Goal: Task Accomplishment & Management: Use online tool/utility

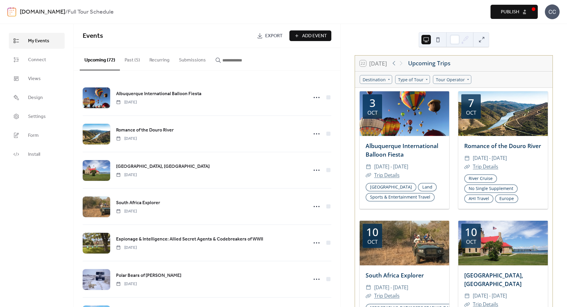
click at [34, 14] on link "[DOMAIN_NAME]" at bounding box center [42, 11] width 45 height 11
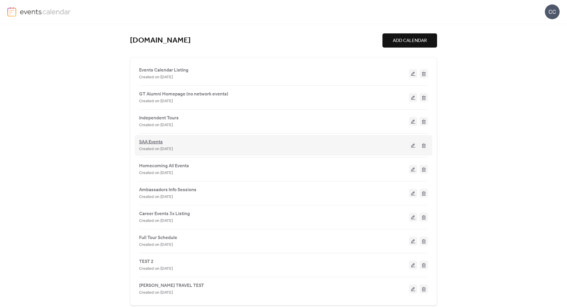
click at [155, 142] on span "SAA Events" at bounding box center [151, 141] width 24 height 7
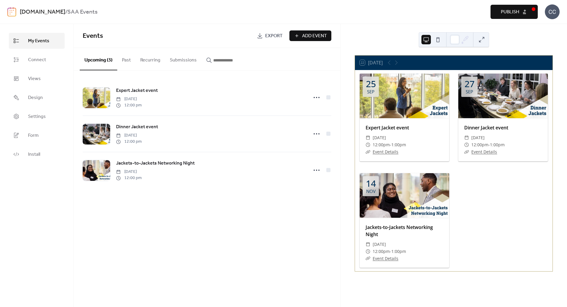
click at [310, 36] on span "Add Event" at bounding box center [314, 35] width 25 height 7
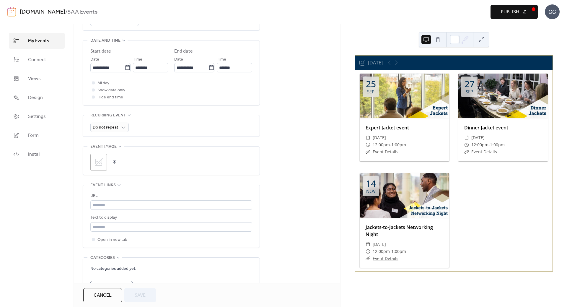
scroll to position [232, 0]
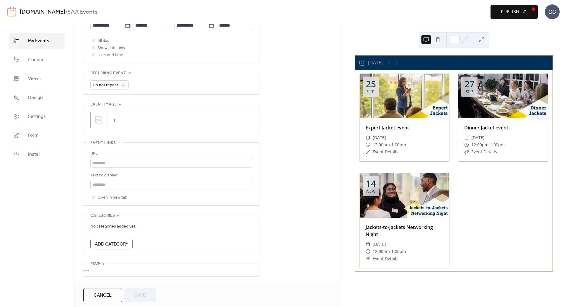
click at [108, 294] on span "Cancel" at bounding box center [103, 295] width 18 height 7
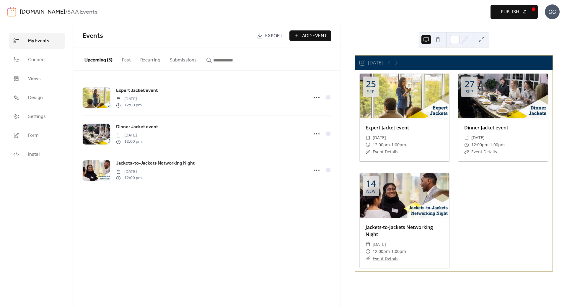
click at [243, 246] on div "Events Export Add Event Upcoming (3) Past Recurring Submissions Expert Jacket e…" at bounding box center [207, 165] width 266 height 283
